Goal: Check status: Check status

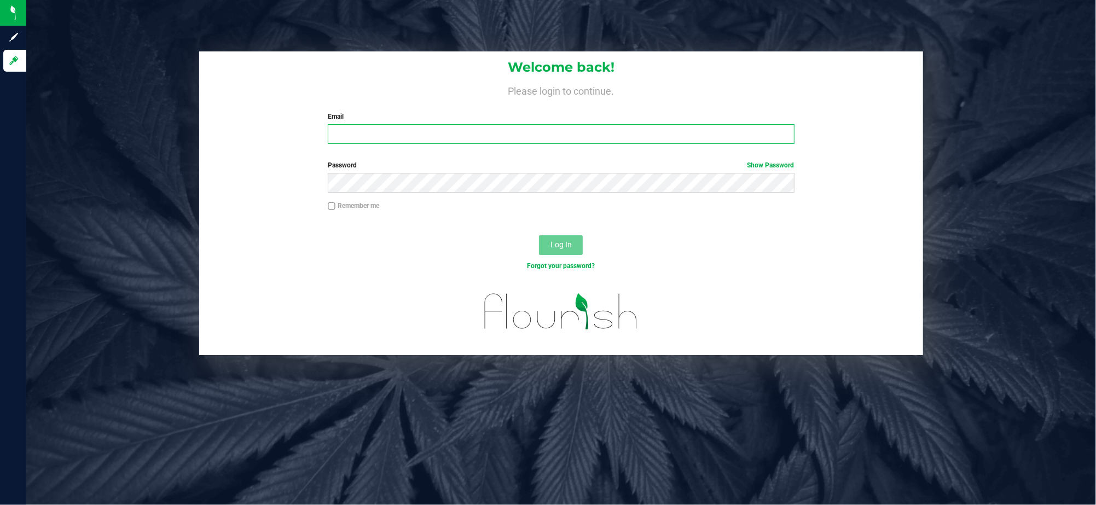
click at [358, 137] on input "Email" at bounding box center [561, 134] width 466 height 20
type input "[EMAIL_ADDRESS][DOMAIN_NAME]"
click at [539, 235] on button "Log In" at bounding box center [561, 245] width 44 height 20
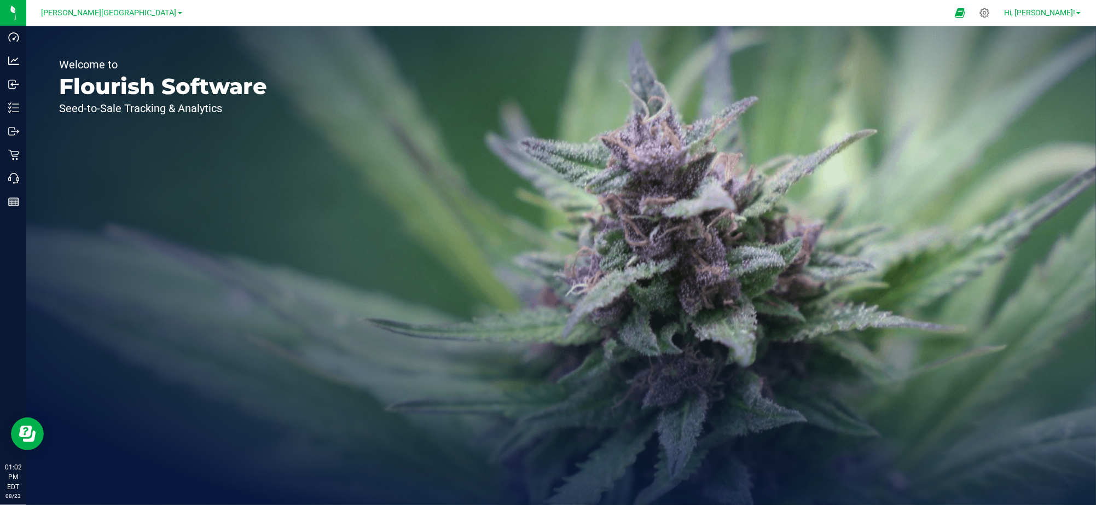
click at [1057, 15] on span "Hi, [PERSON_NAME]!" at bounding box center [1039, 12] width 71 height 9
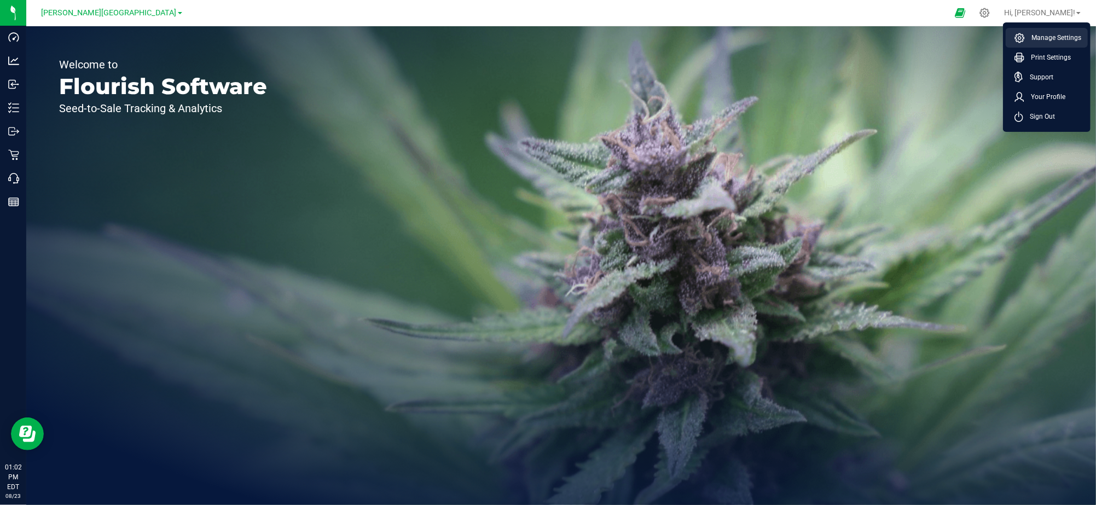
click at [1059, 40] on span "Manage Settings" at bounding box center [1053, 37] width 56 height 11
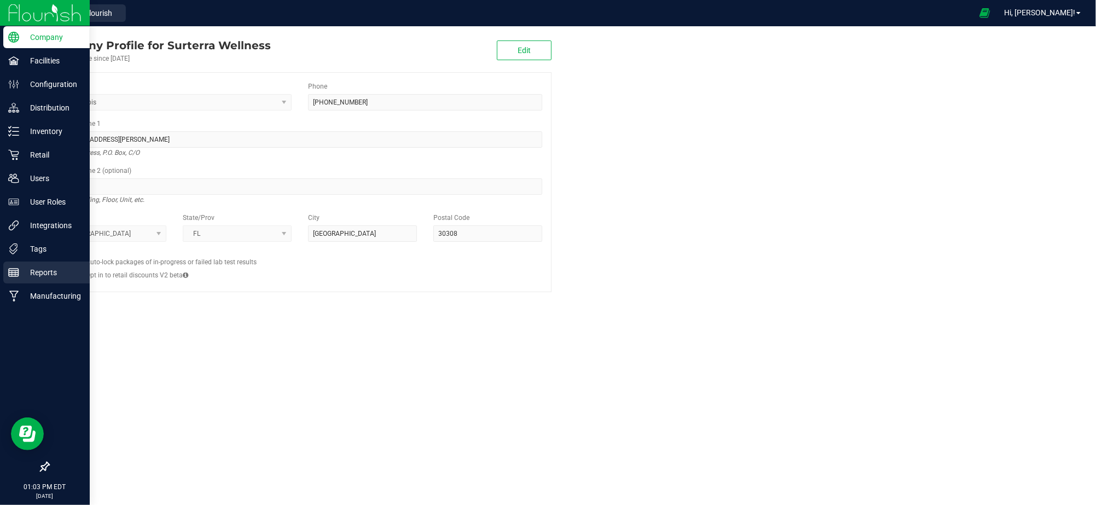
click at [43, 276] on p "Reports" at bounding box center [52, 272] width 66 height 13
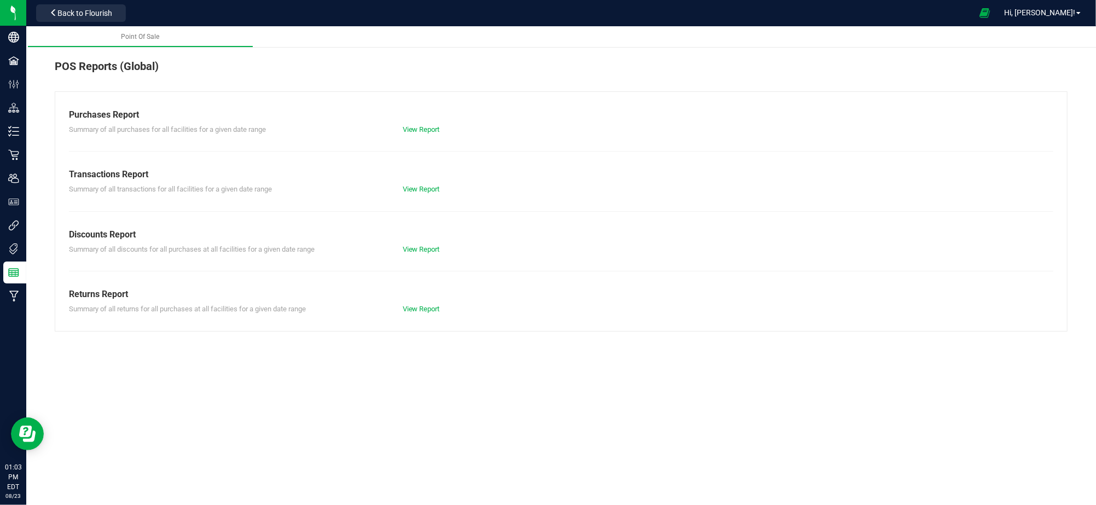
click at [111, 185] on span "Summary of all transactions for all facilities for a given date range" at bounding box center [170, 189] width 203 height 8
click at [115, 175] on span "Transactions Report" at bounding box center [108, 174] width 79 height 10
click at [432, 187] on link "View Report" at bounding box center [421, 189] width 37 height 8
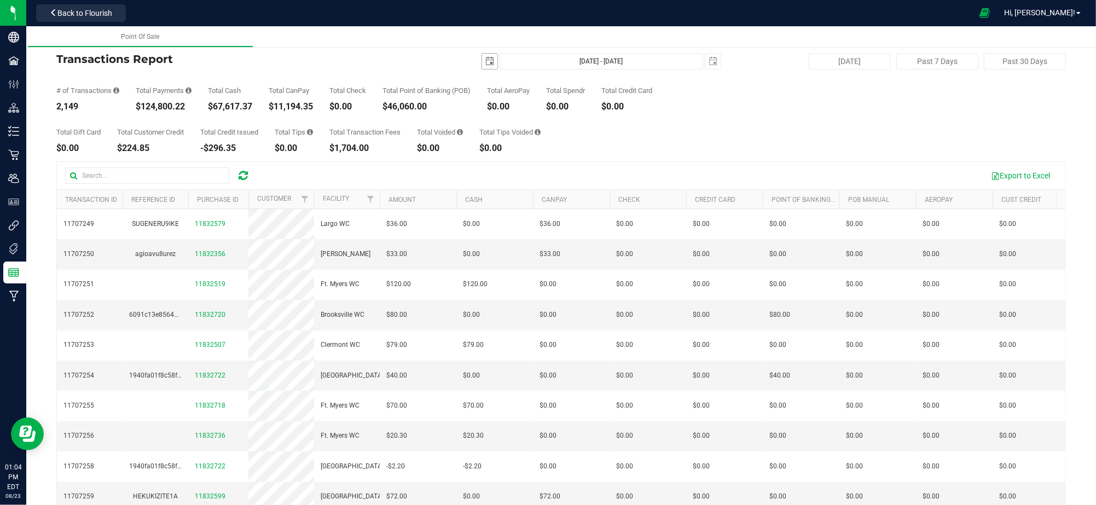
click at [485, 62] on span "select" at bounding box center [489, 61] width 9 height 9
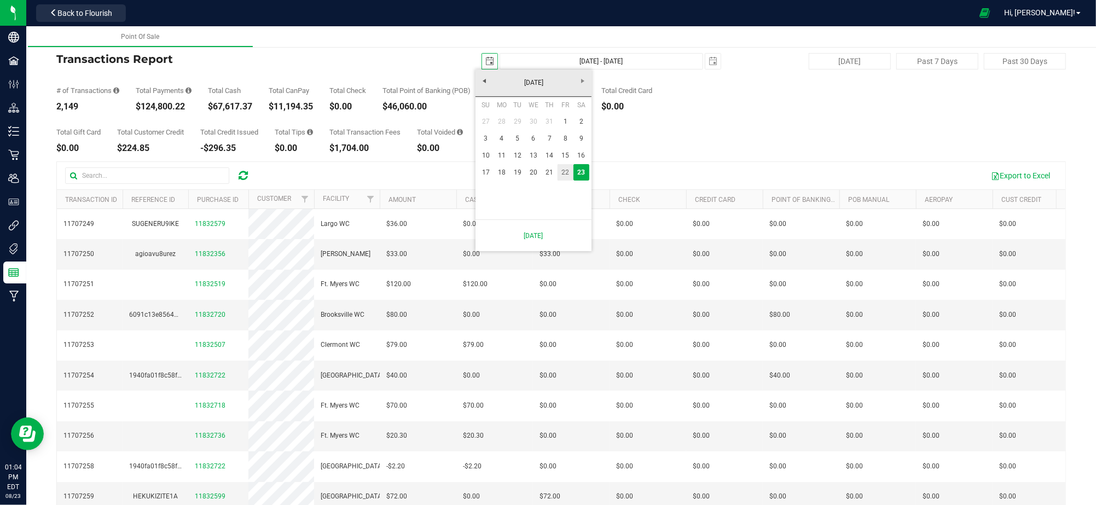
click at [562, 173] on link "22" at bounding box center [566, 172] width 16 height 17
type input "[DATE]"
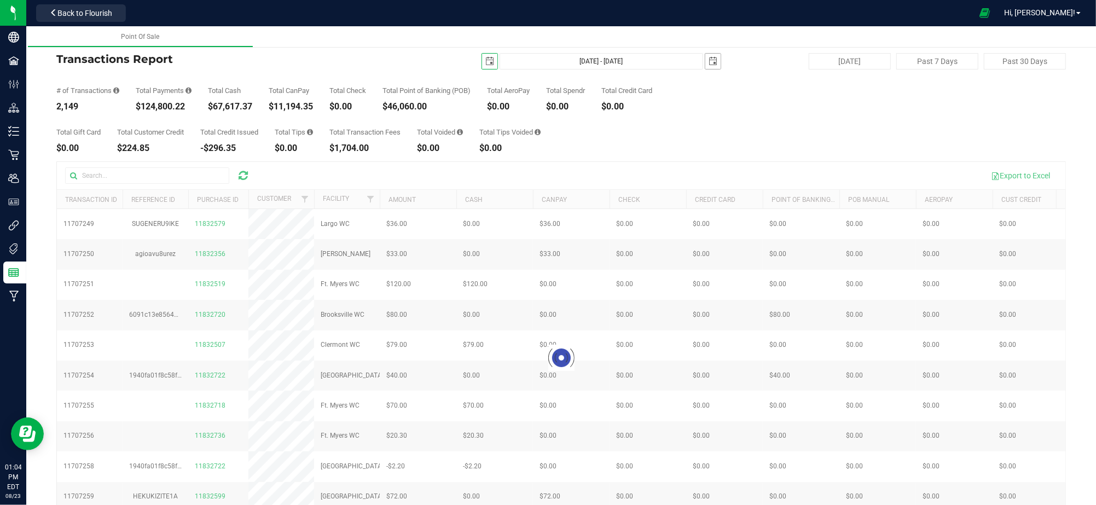
click at [709, 60] on span "select" at bounding box center [713, 61] width 9 height 9
click at [785, 171] on link "22" at bounding box center [789, 169] width 16 height 17
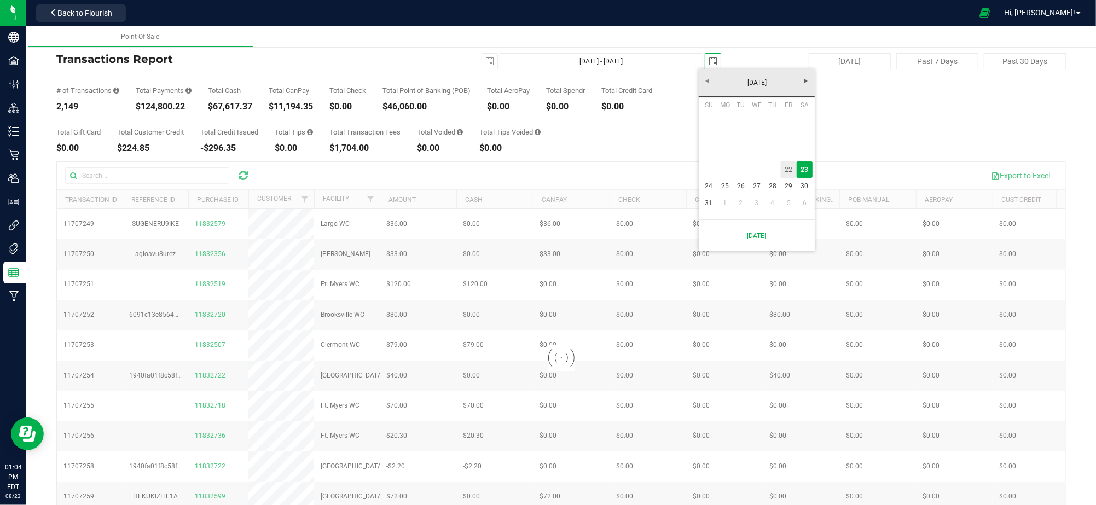
type input "[DATE] - [DATE]"
type input "[DATE]"
